Goal: Information Seeking & Learning: Learn about a topic

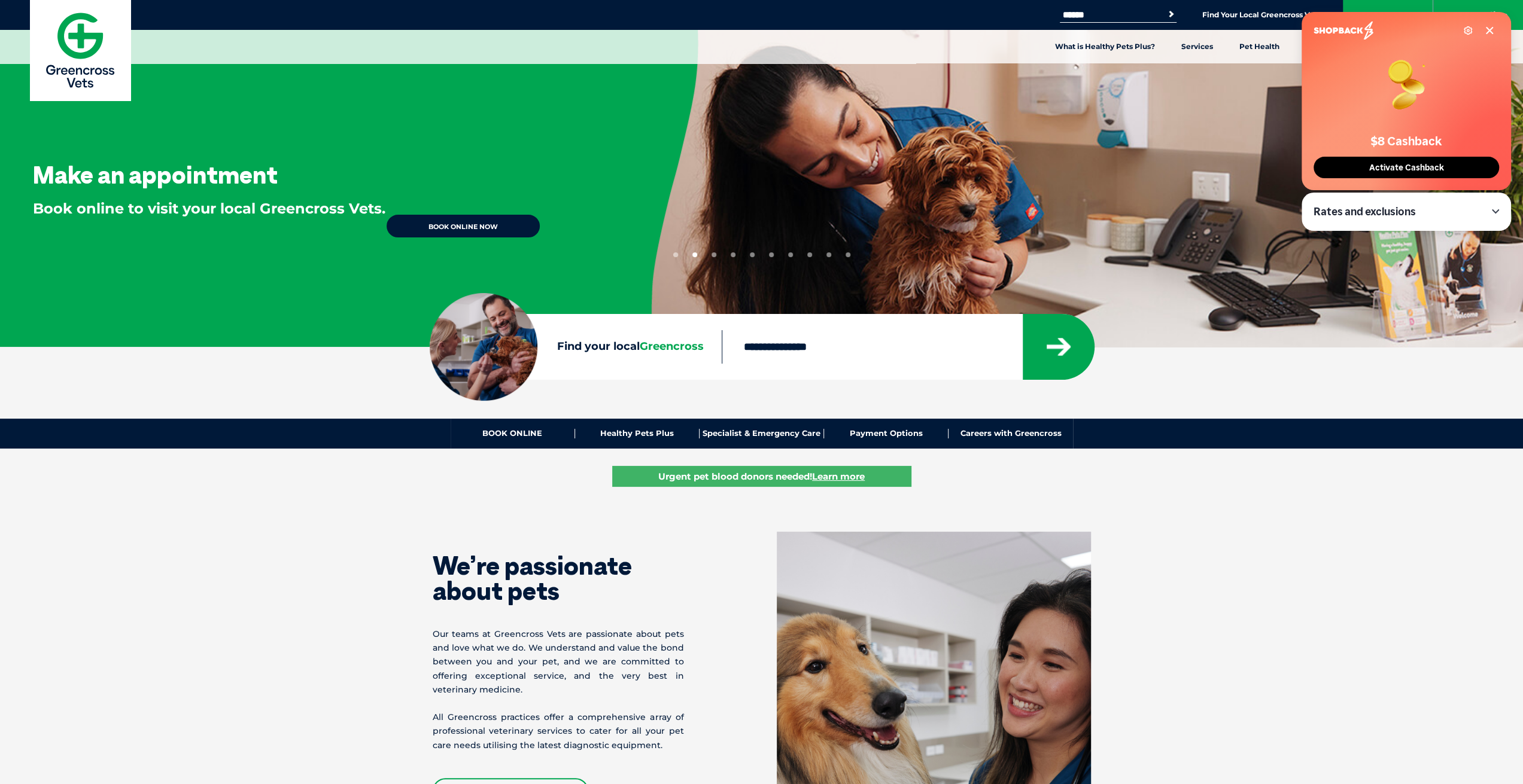
click at [1488, 32] on icon at bounding box center [1490, 30] width 6 height 6
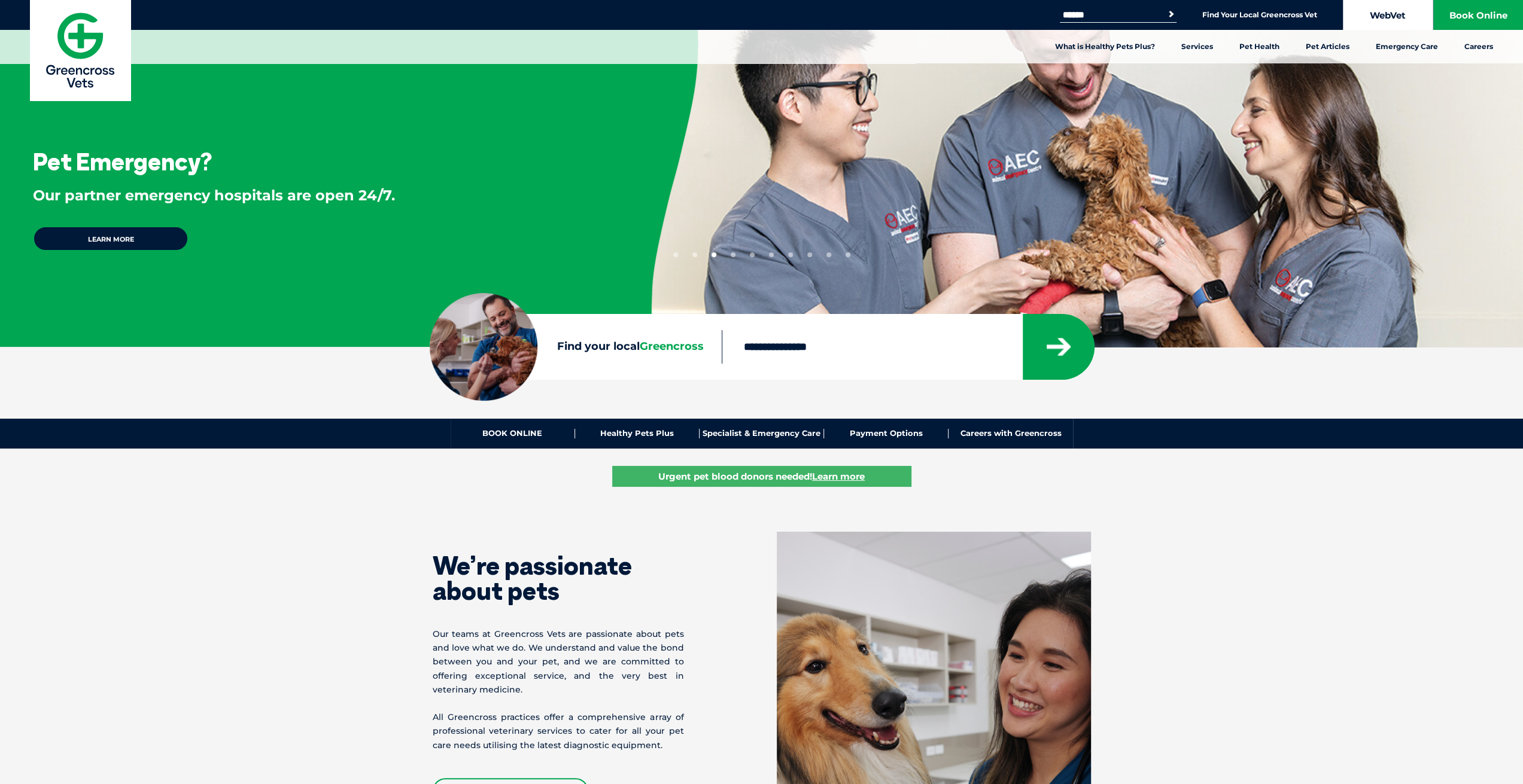
click at [1384, 16] on link "WebVet" at bounding box center [1388, 15] width 90 height 30
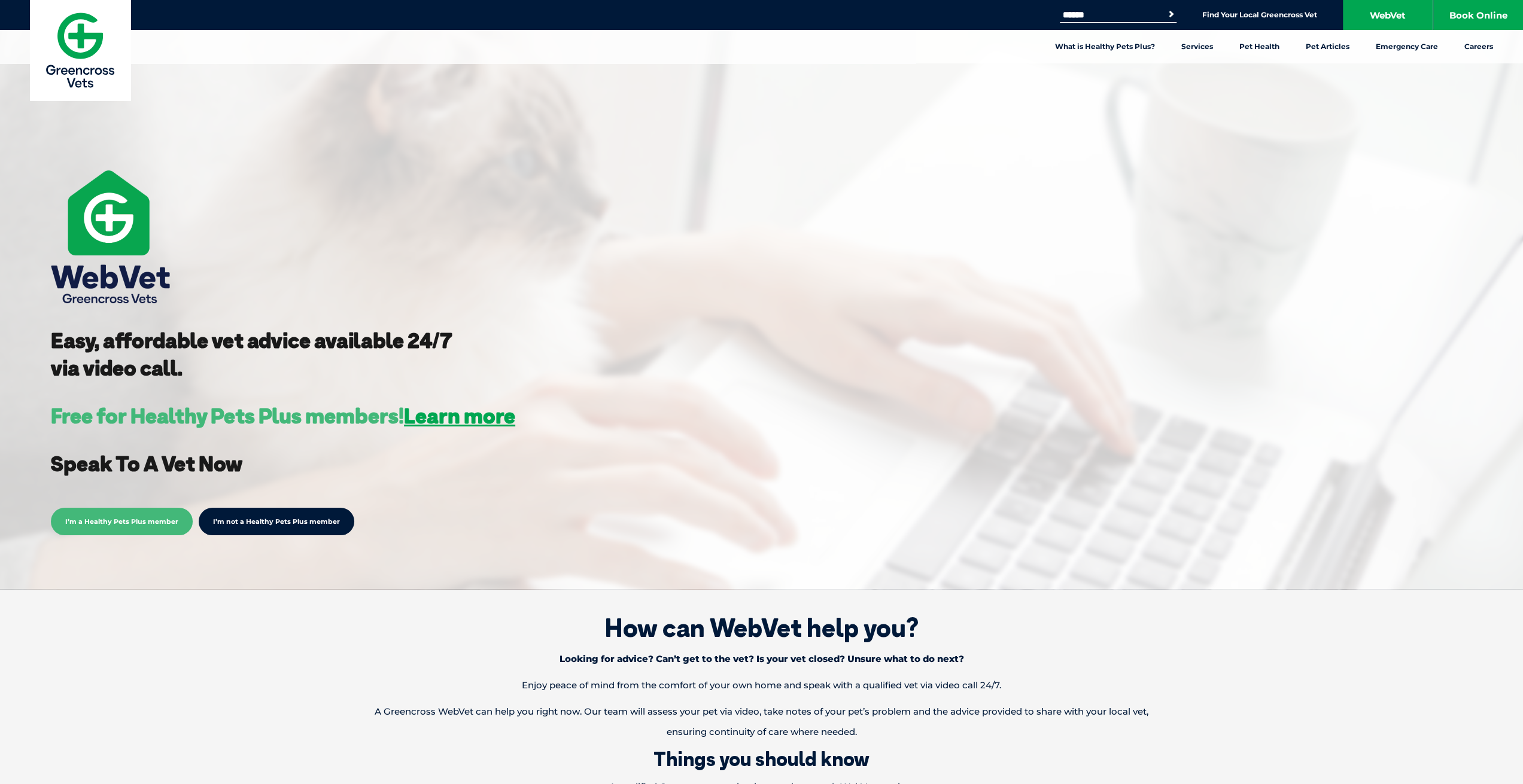
click at [125, 527] on span "I’m a Healthy Pets Plus member" at bounding box center [121, 521] width 142 height 27
